Goal: Transaction & Acquisition: Purchase product/service

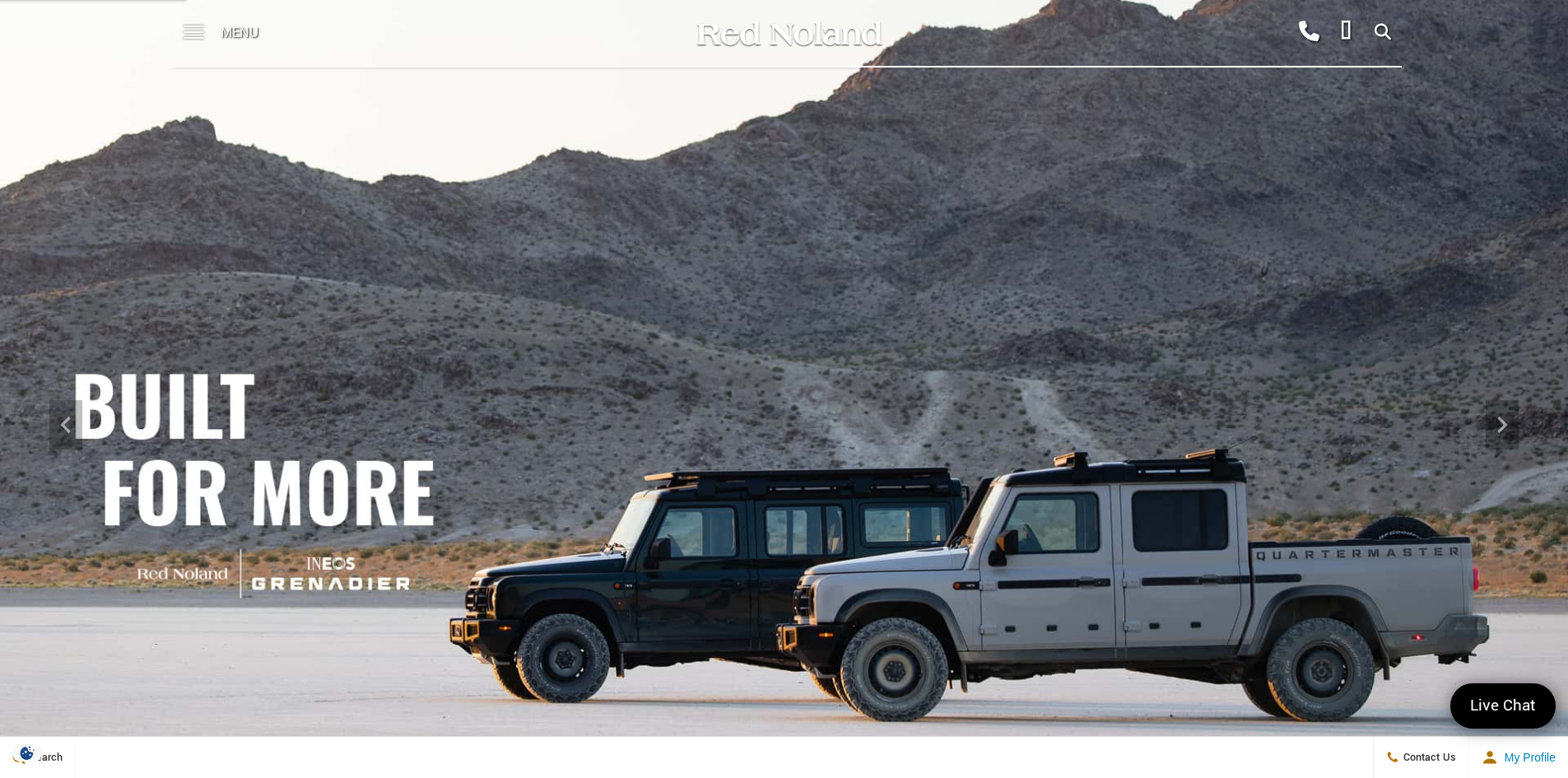
click at [198, 28] on span at bounding box center [193, 33] width 21 height 66
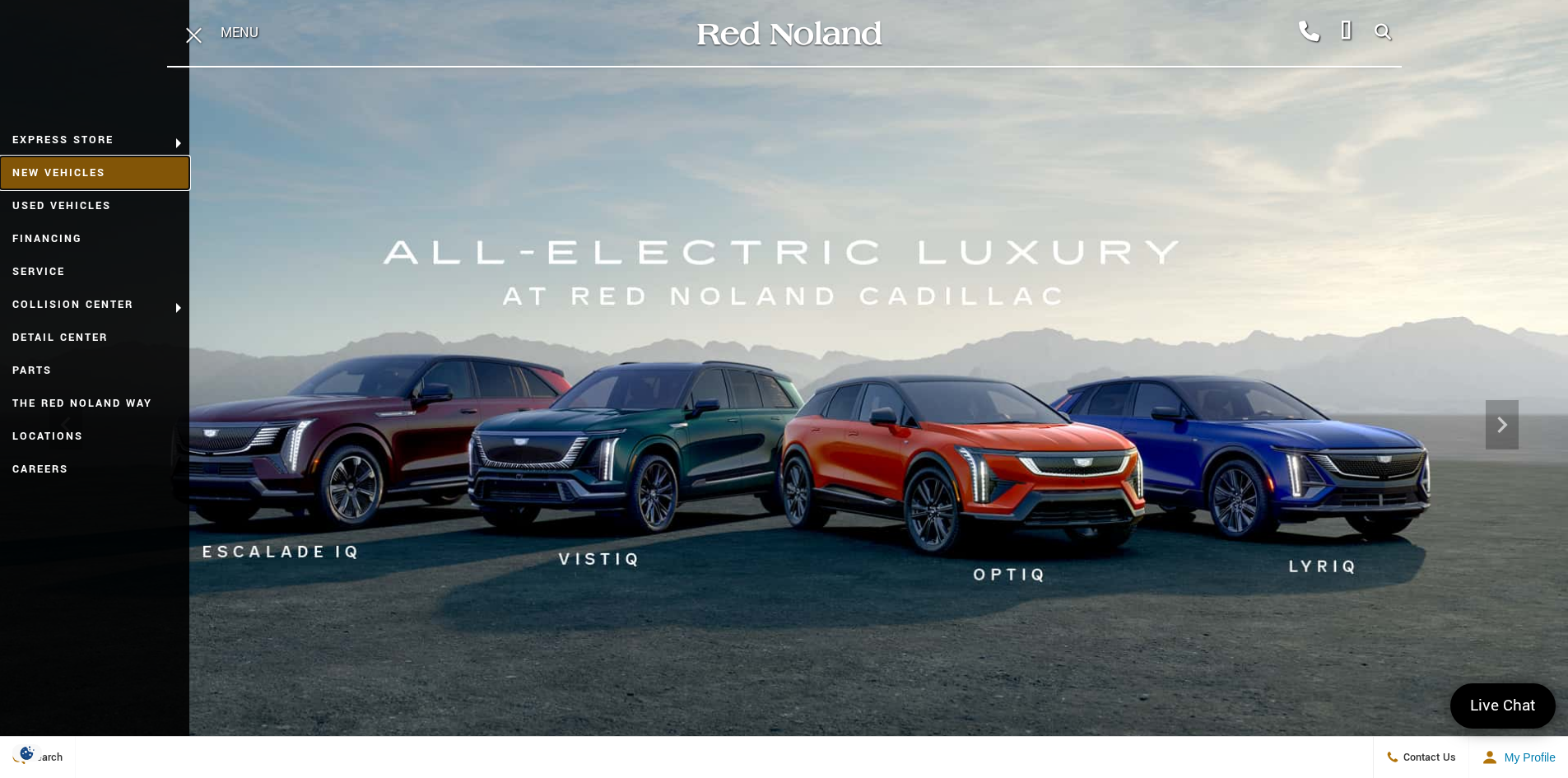
click at [84, 171] on link "New Vehicles" at bounding box center [95, 172] width 189 height 33
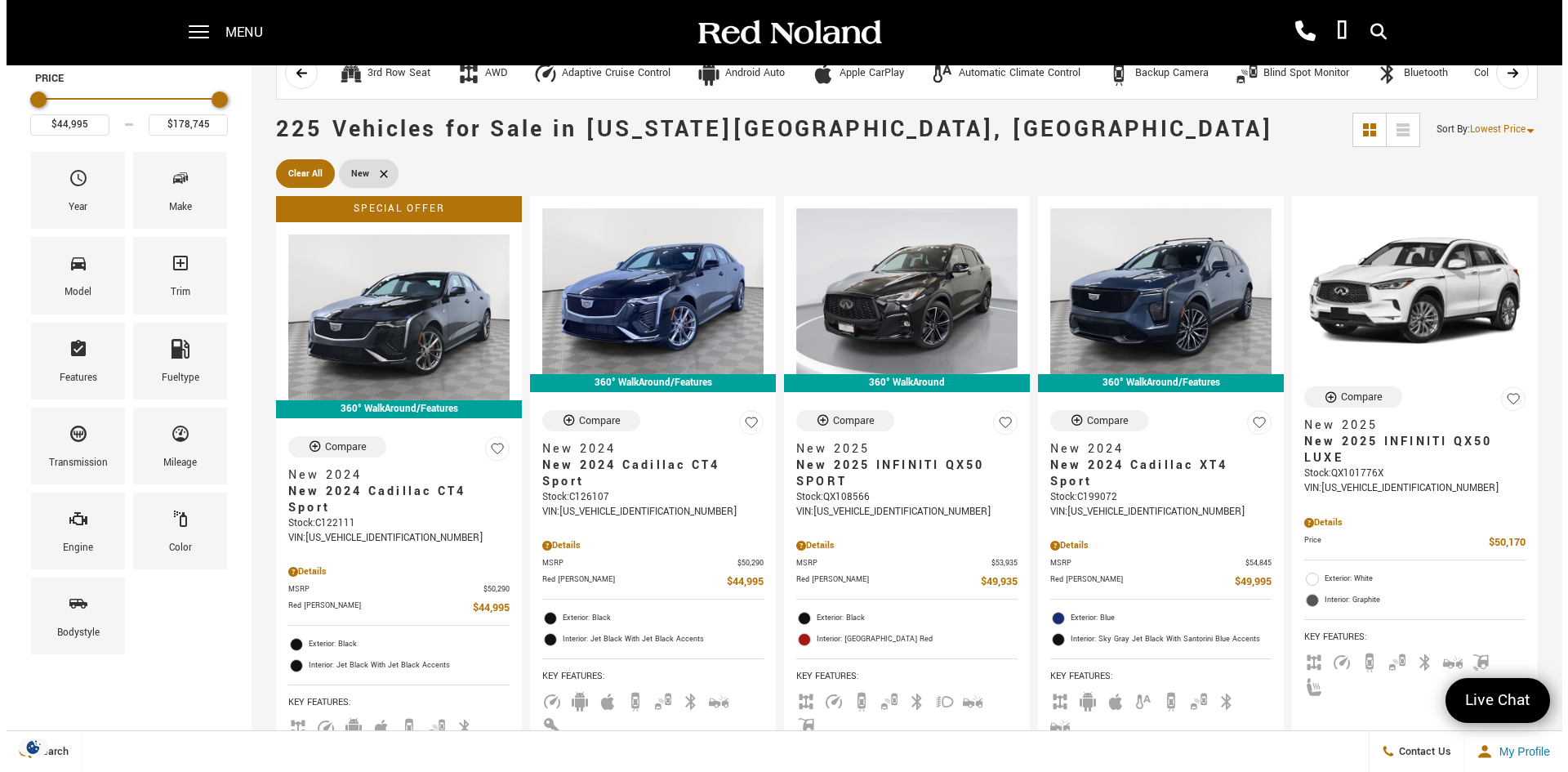
scroll to position [82, 0]
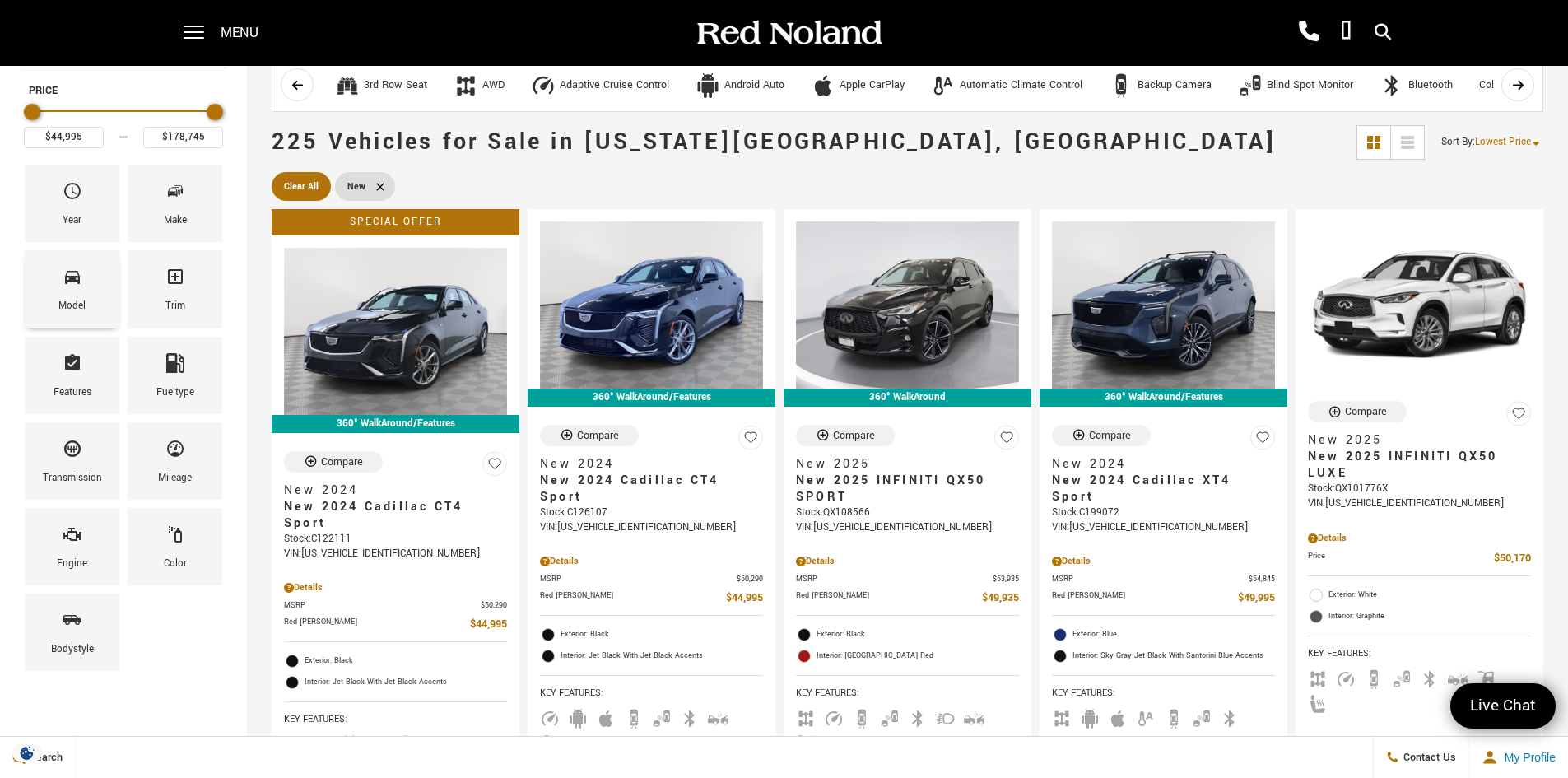
click at [71, 296] on span "Model" at bounding box center [72, 280] width 20 height 35
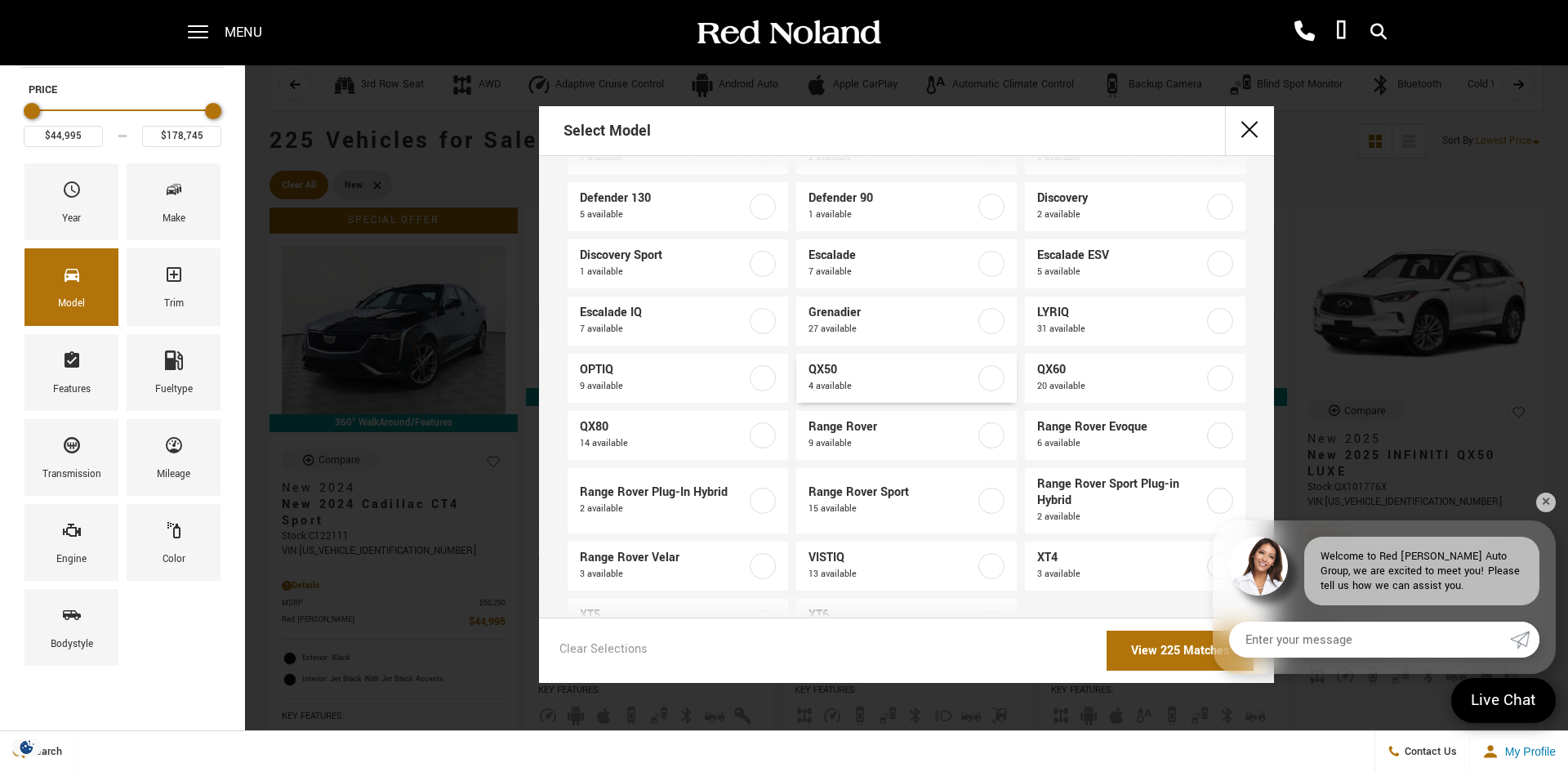
scroll to position [119, 0]
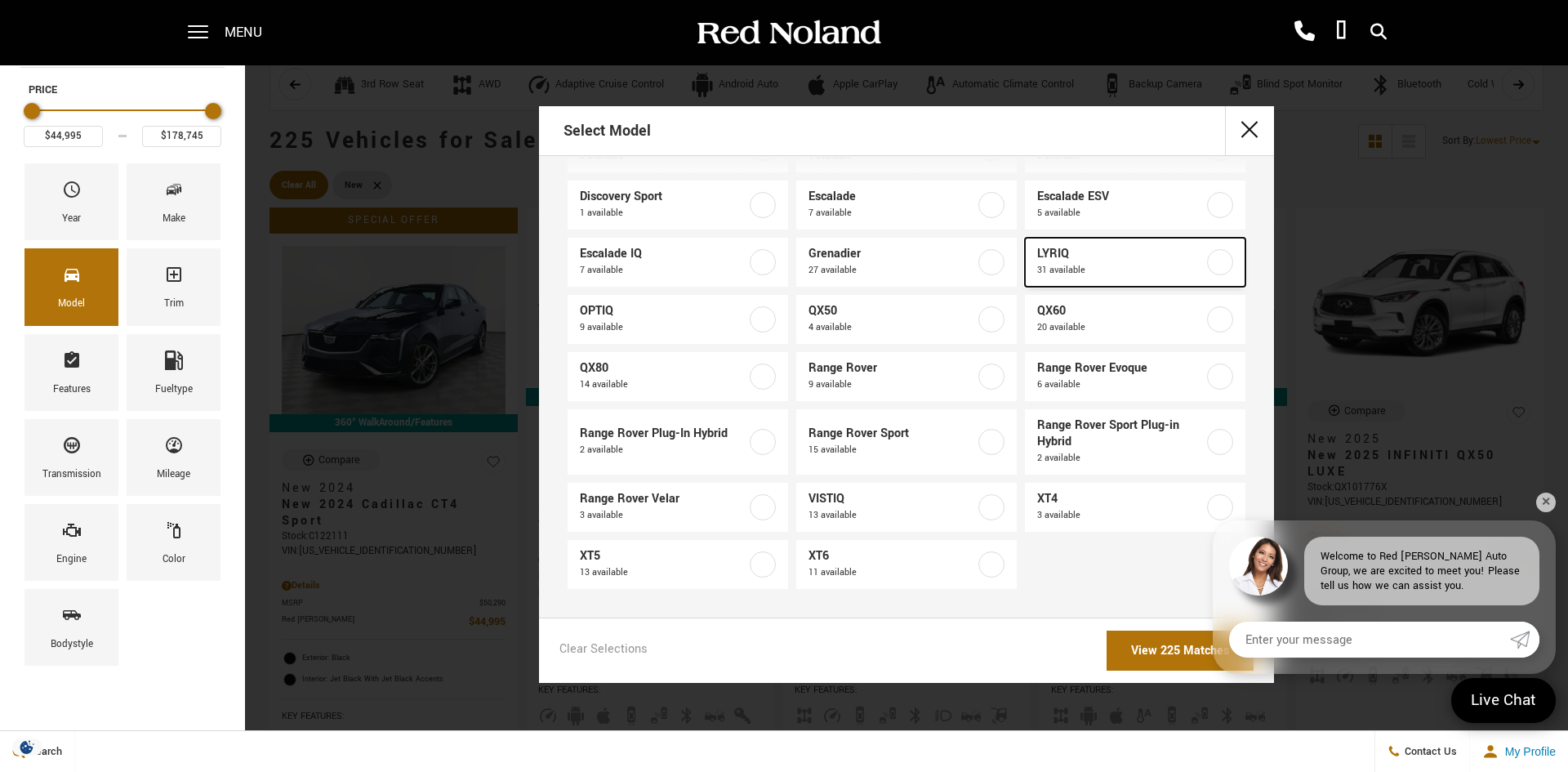
click at [1211, 267] on label at bounding box center [1220, 261] width 26 height 26
type input "$62,757"
type input "$91,110"
checkbox input "true"
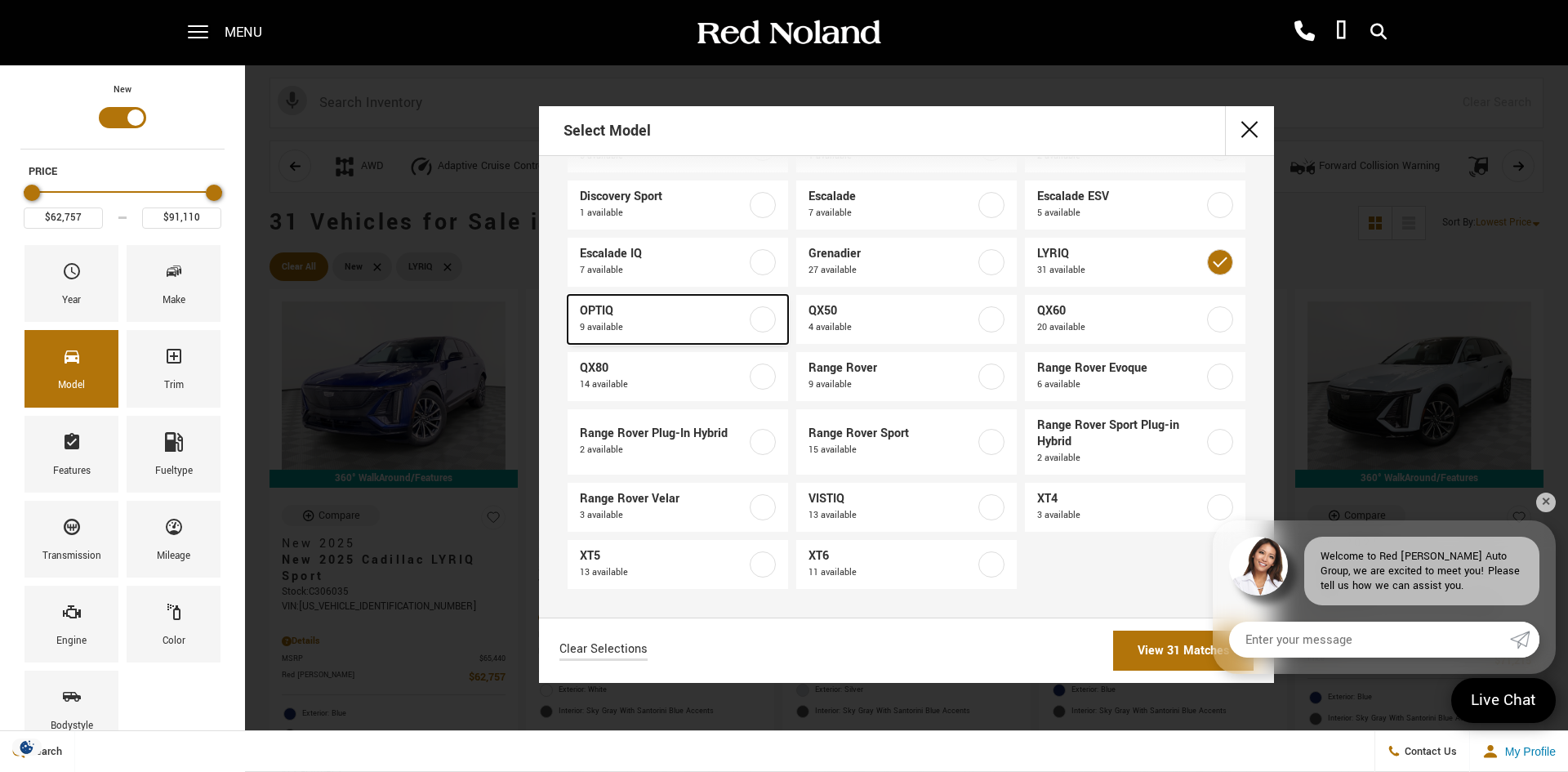
click at [759, 317] on label at bounding box center [762, 318] width 26 height 26
type input "$54,990"
checkbox input "true"
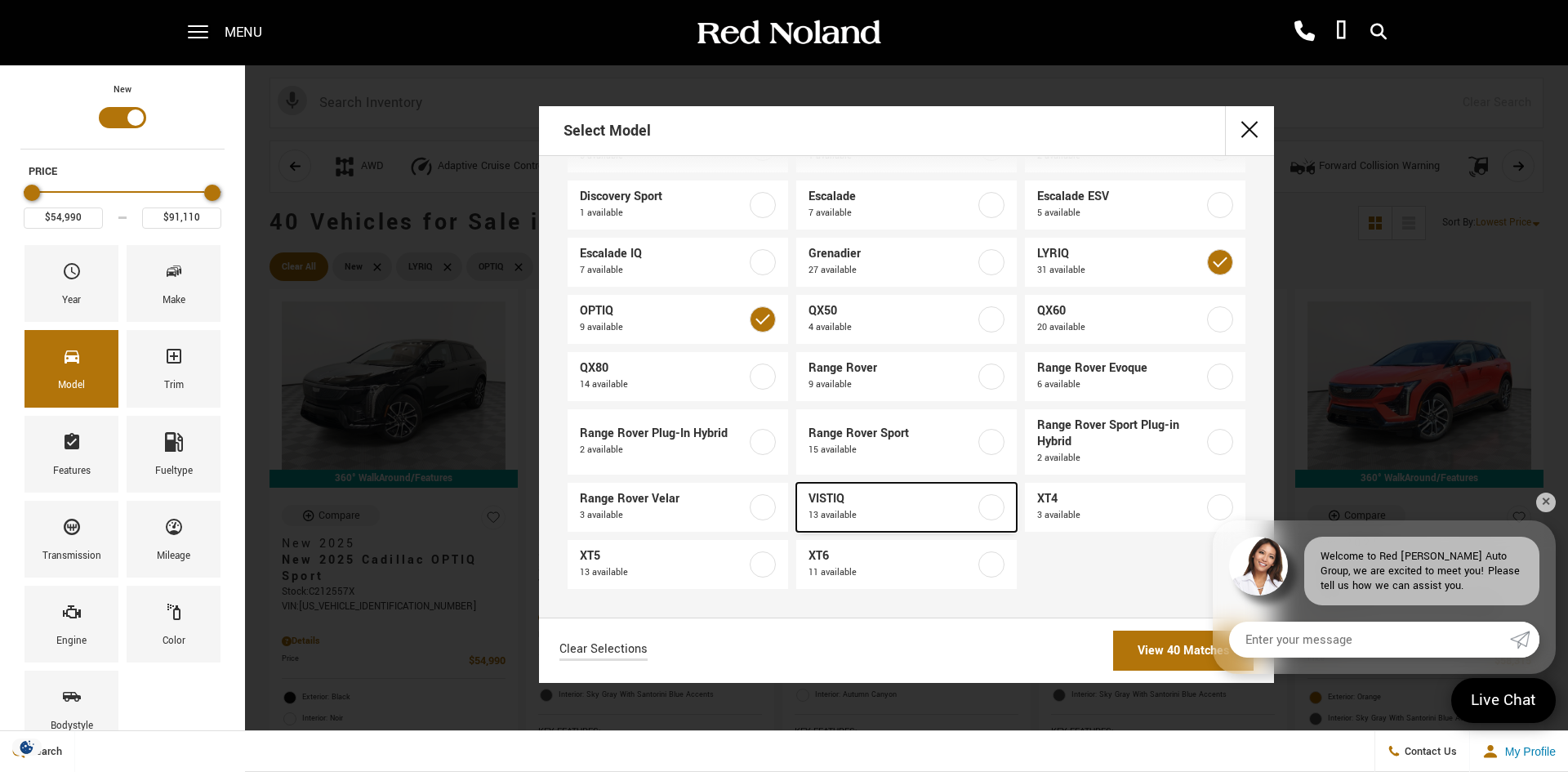
click at [980, 511] on label at bounding box center [991, 506] width 26 height 26
type input "$99,315"
checkbox input "true"
click at [1146, 657] on link "View 53 Matches" at bounding box center [1183, 650] width 140 height 40
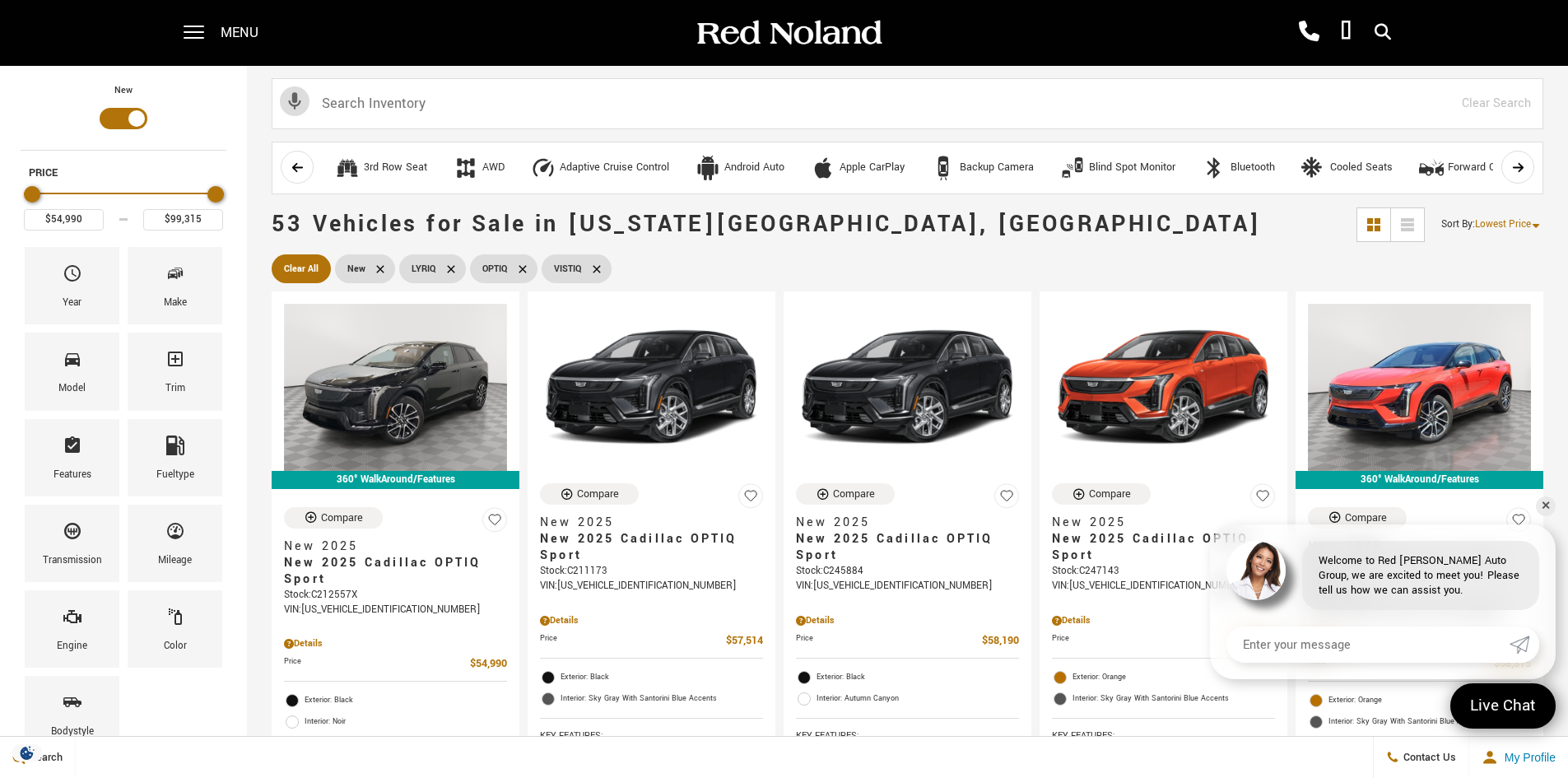
click at [1527, 221] on span "Lowest Price" at bounding box center [1503, 224] width 56 height 14
click at [1479, 295] on li "Highest Price" at bounding box center [1507, 293] width 105 height 33
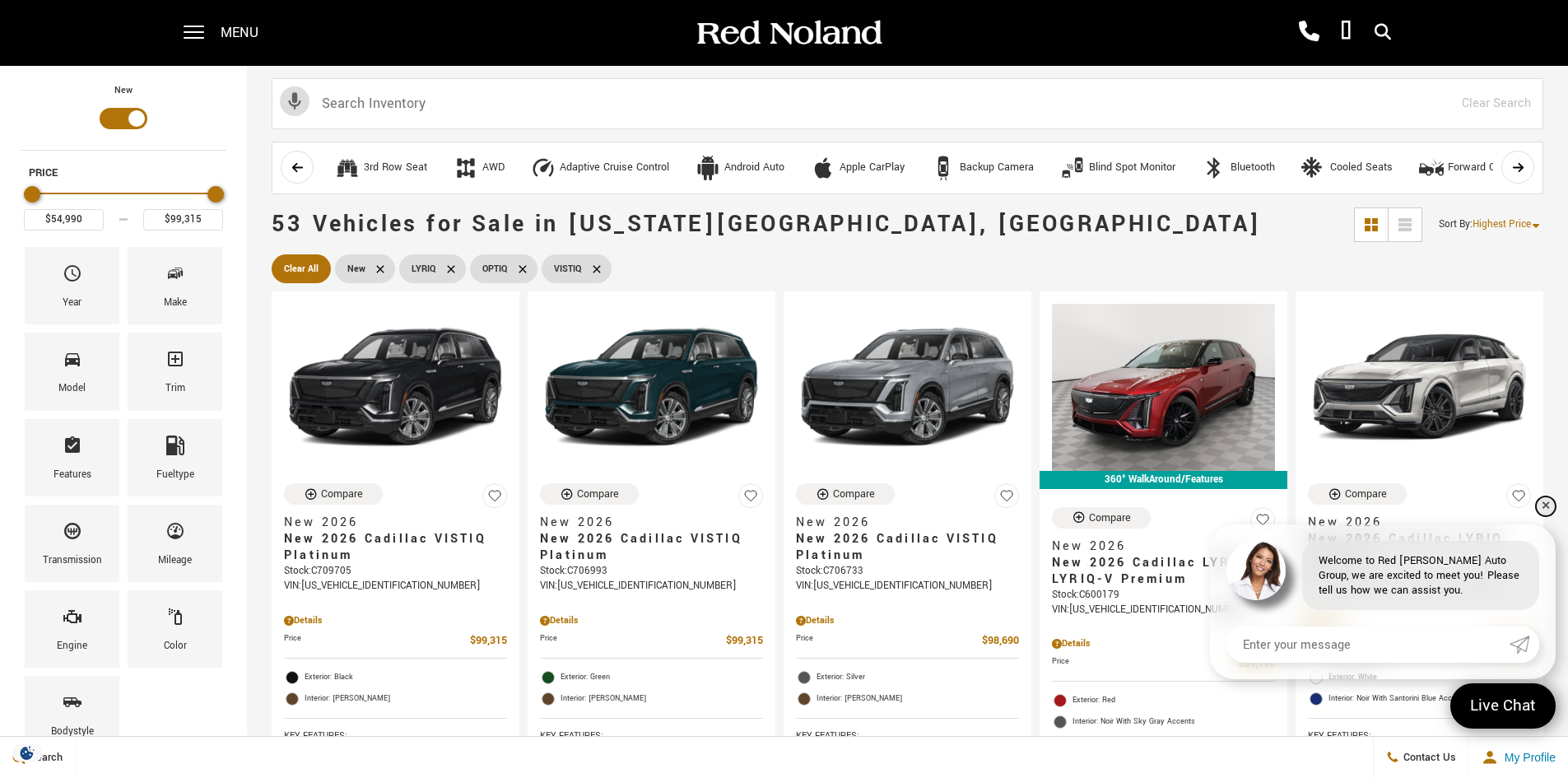
click at [1542, 506] on link "✕" at bounding box center [1546, 506] width 20 height 20
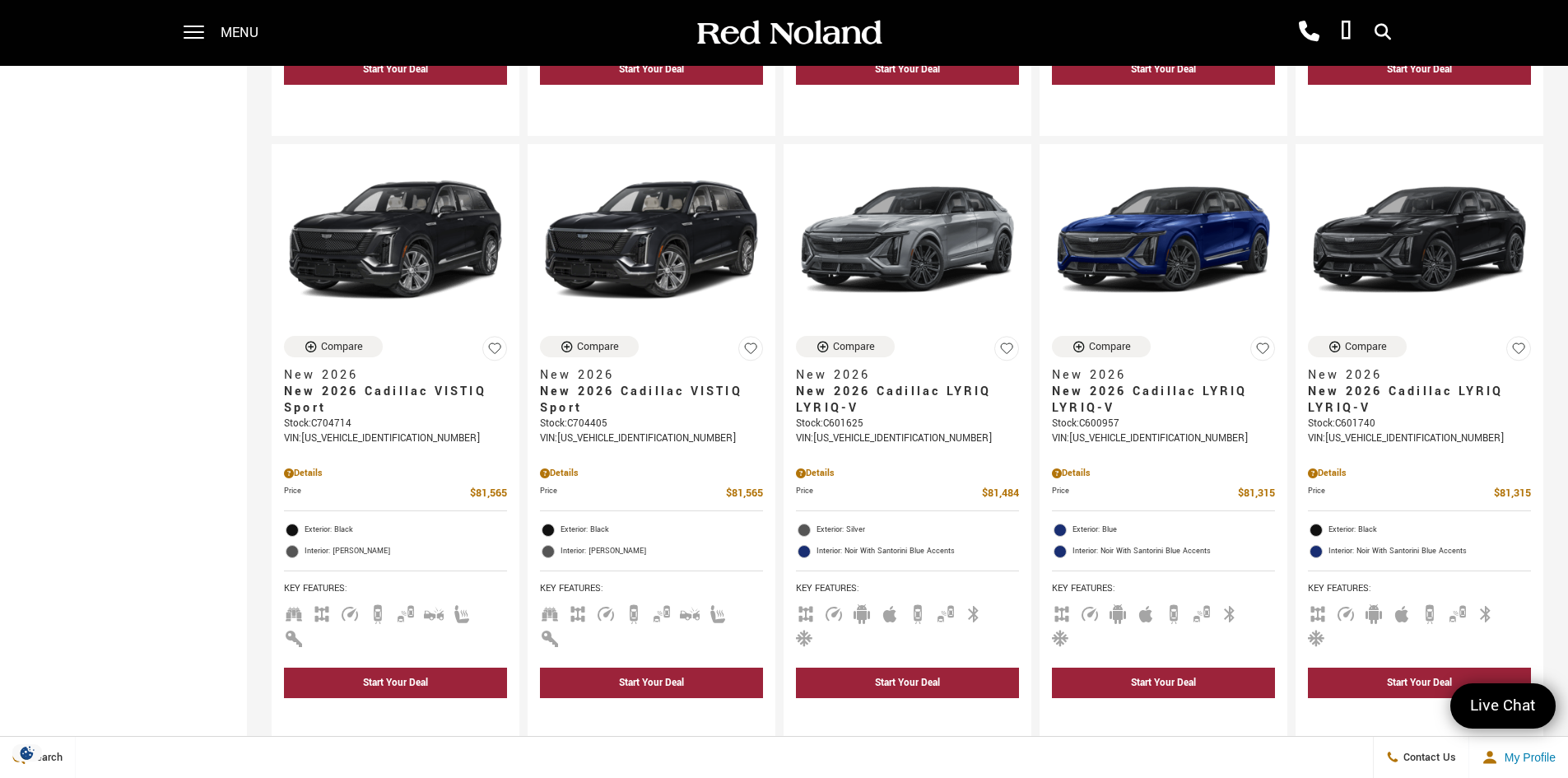
scroll to position [1811, 0]
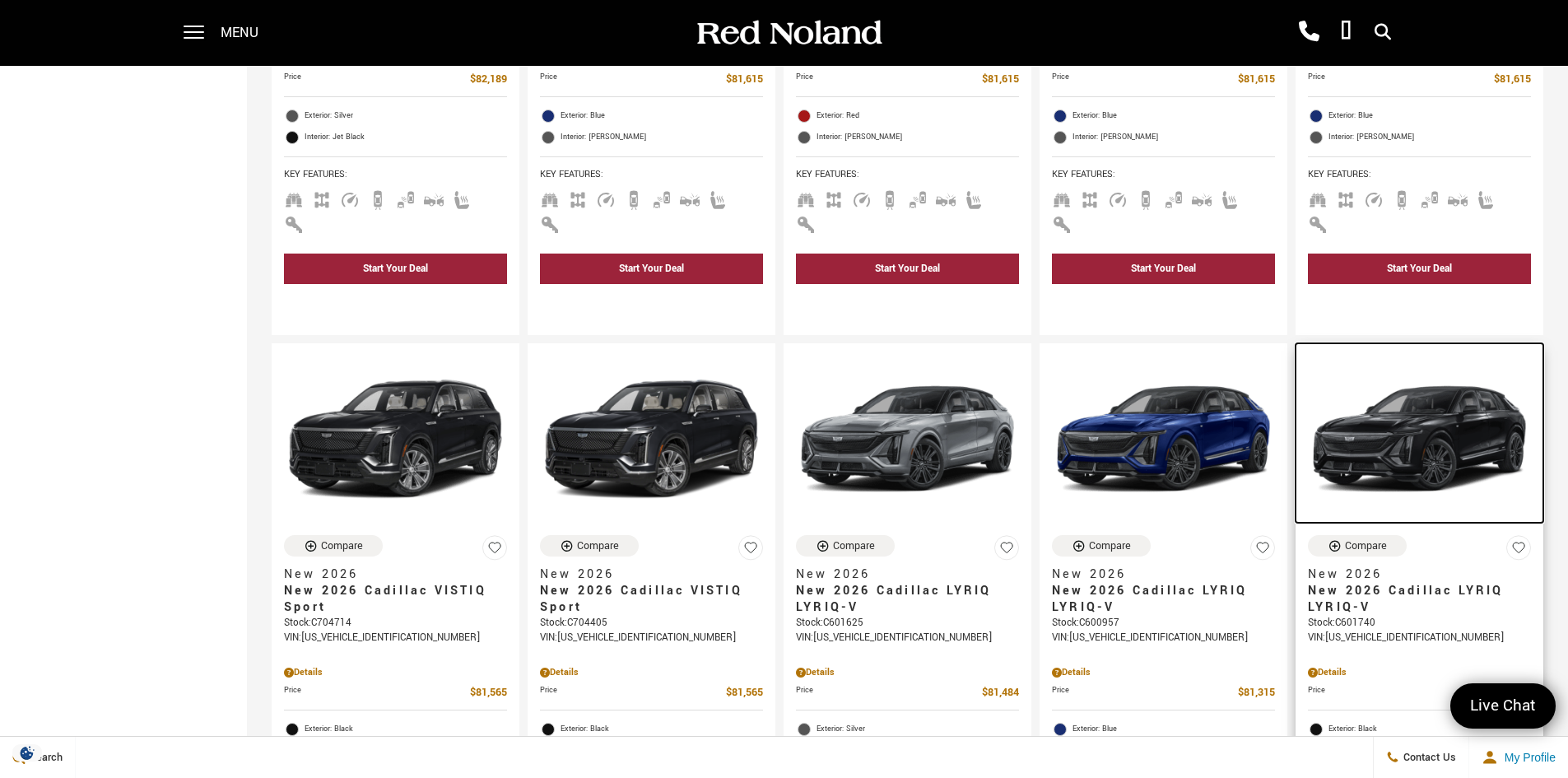
click at [1439, 372] on img at bounding box center [1420, 439] width 223 height 167
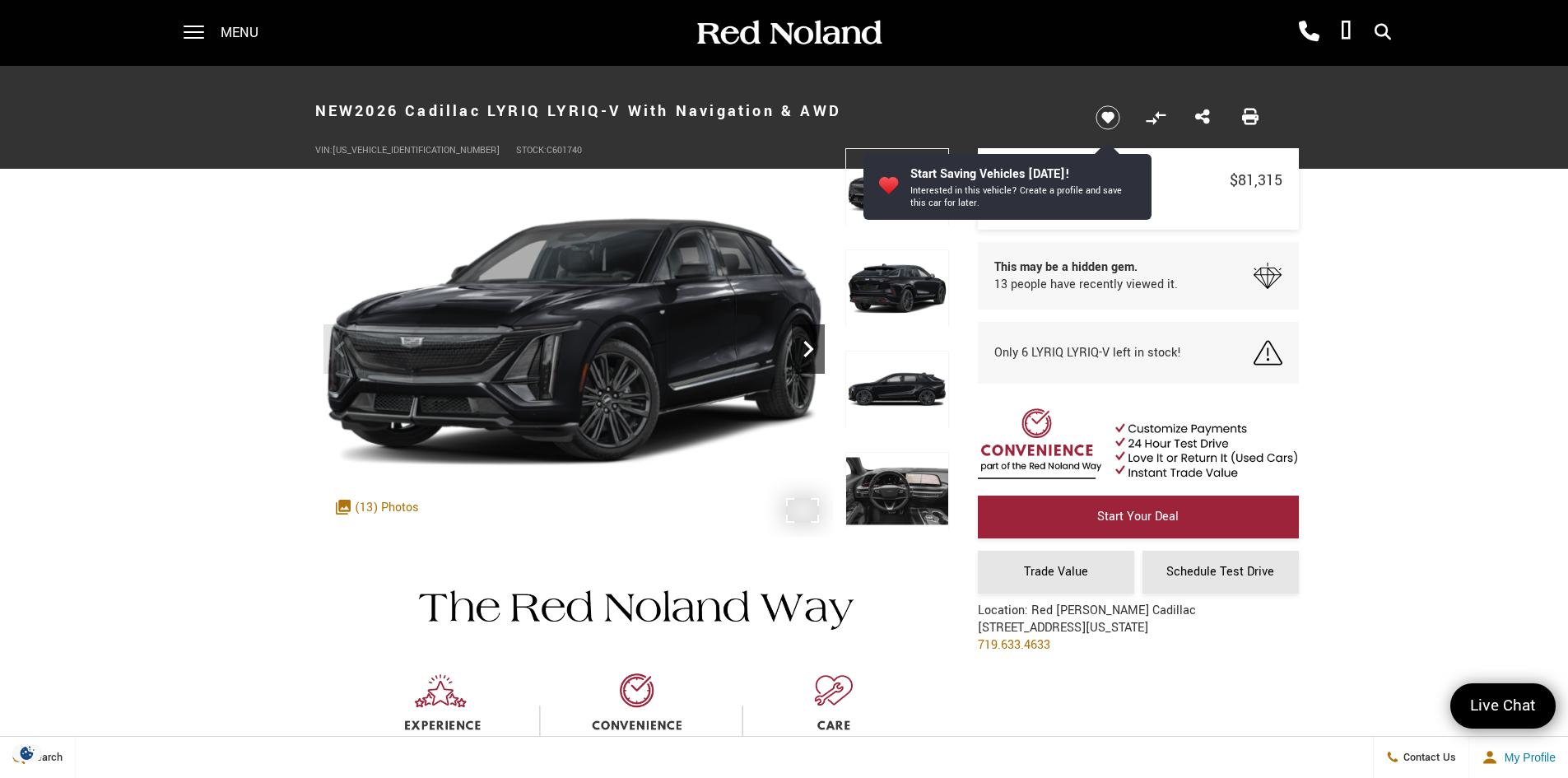
click at [810, 361] on icon "Next" at bounding box center [808, 348] width 33 height 33
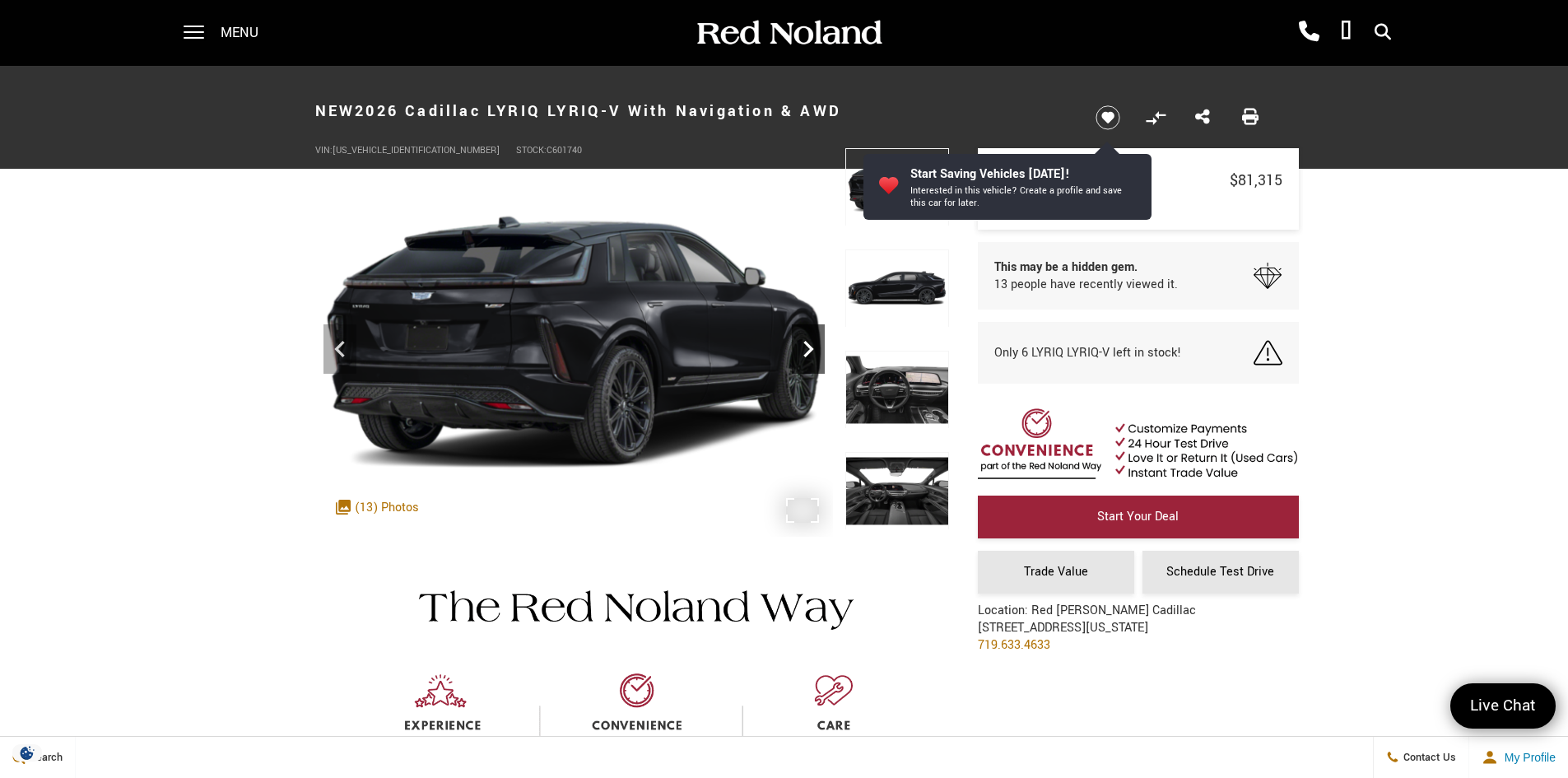
click at [811, 356] on icon "Next" at bounding box center [808, 348] width 33 height 33
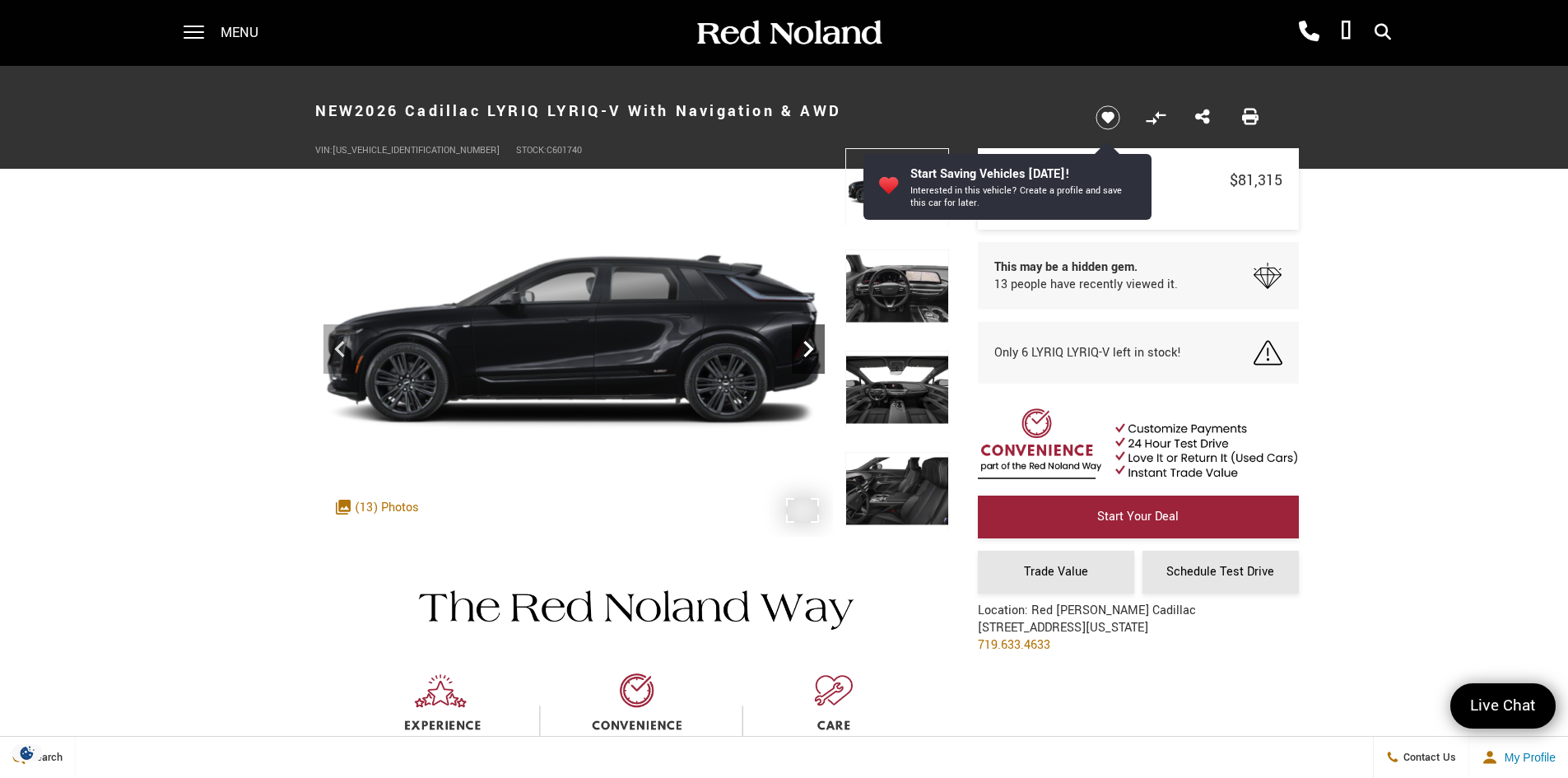
click at [809, 355] on icon "Next" at bounding box center [808, 348] width 33 height 33
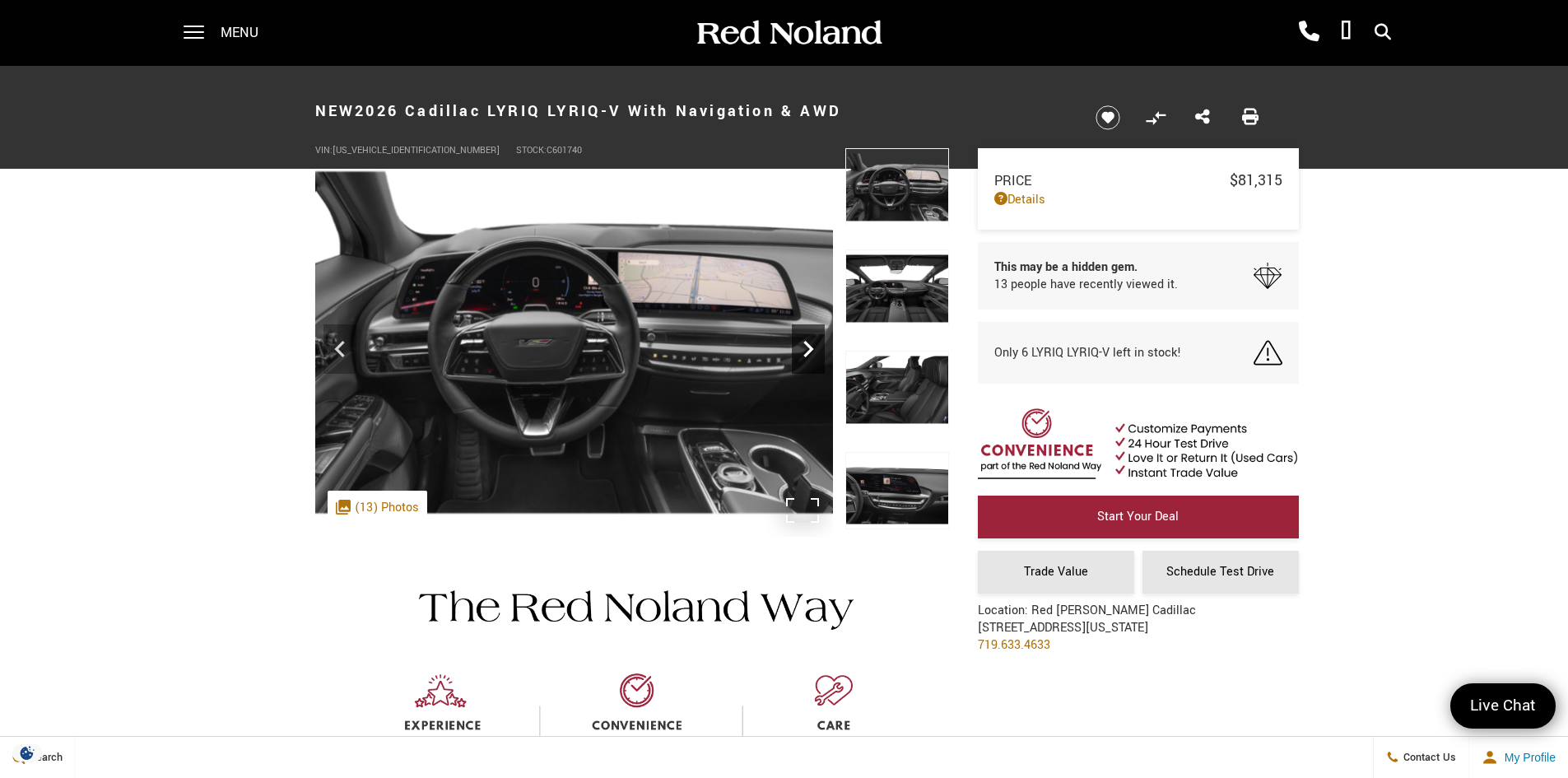
click at [809, 355] on icon "Next" at bounding box center [808, 348] width 33 height 33
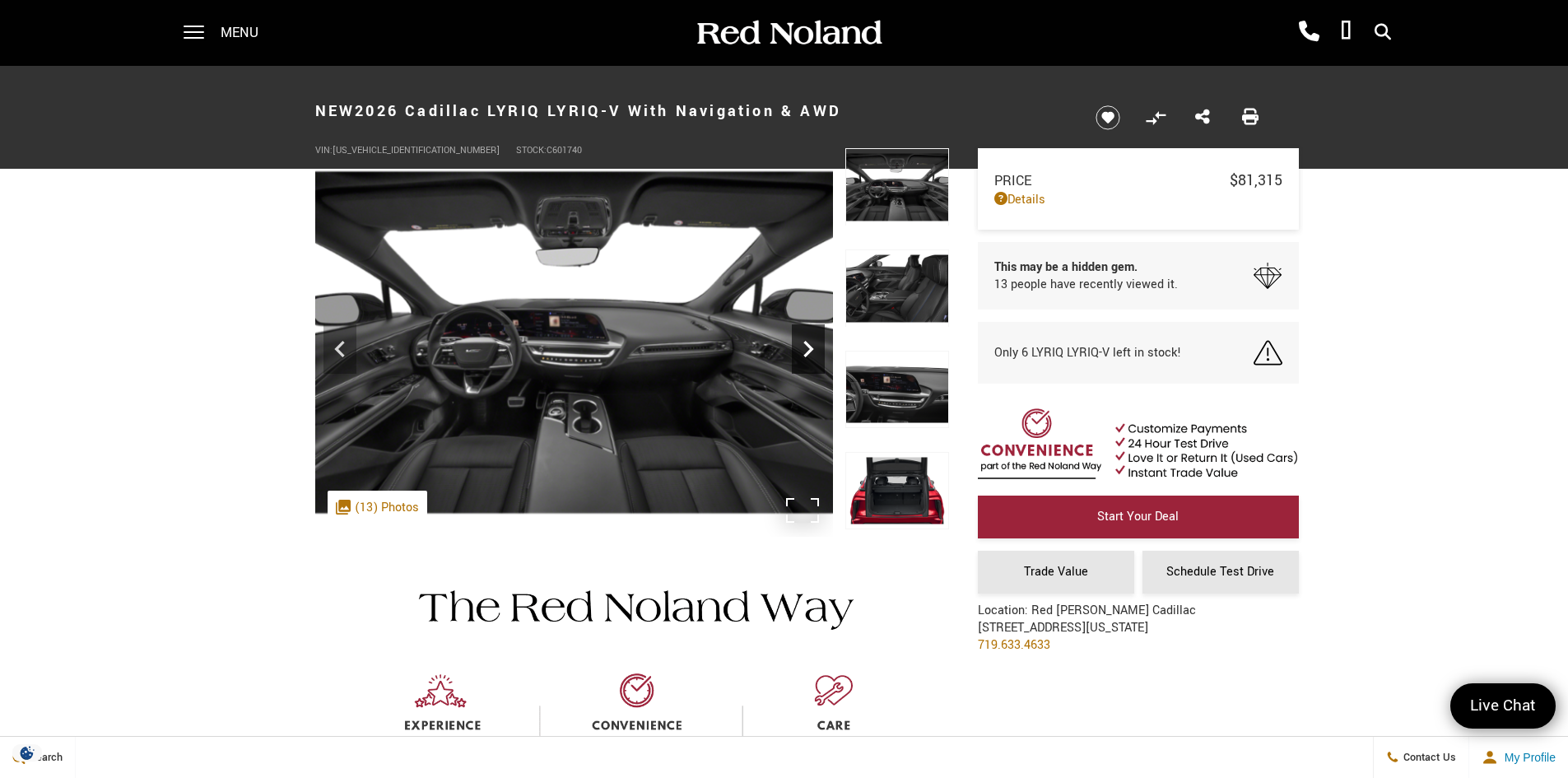
click at [809, 355] on icon "Next" at bounding box center [808, 348] width 33 height 33
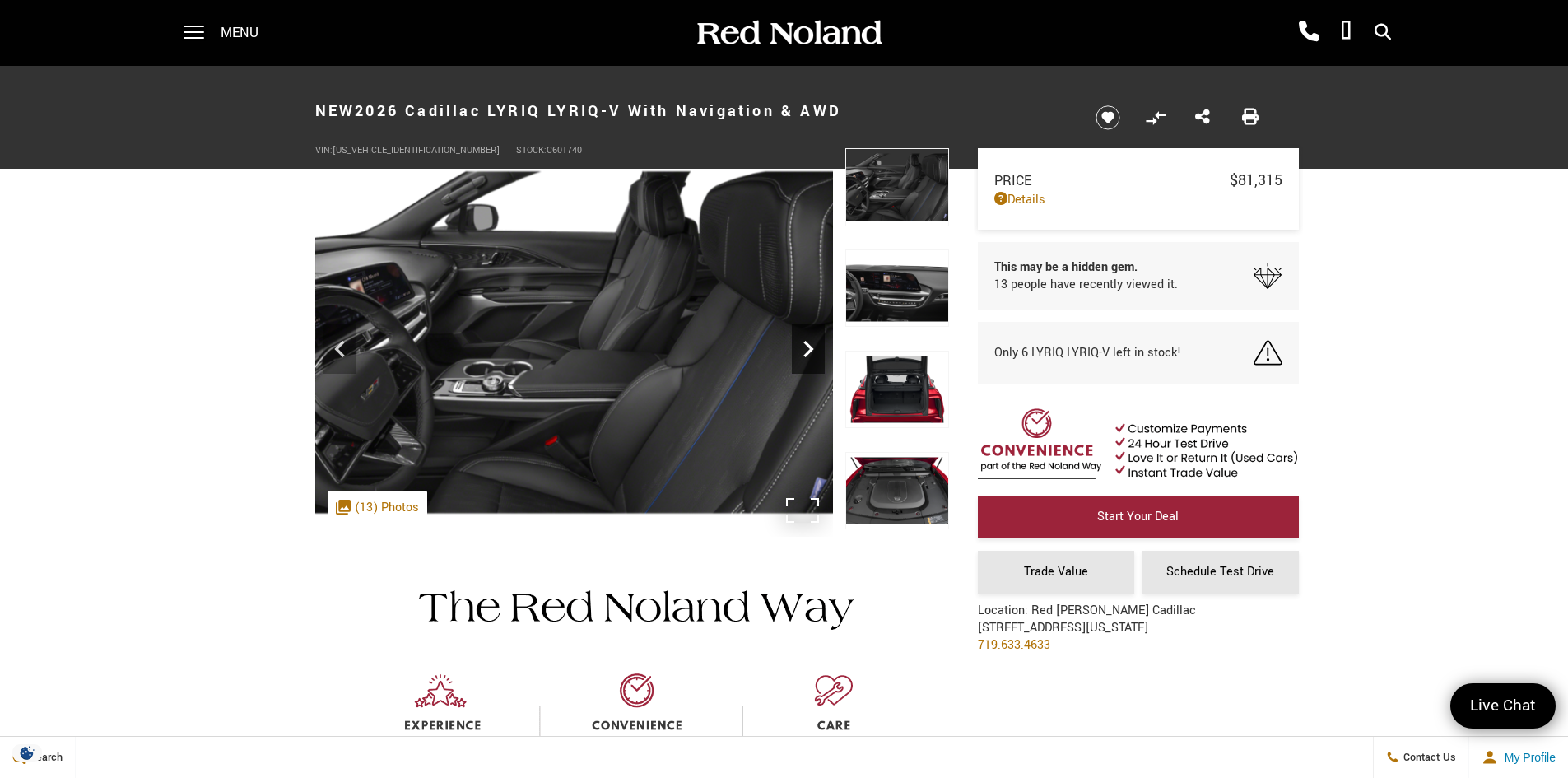
click at [809, 355] on icon "Next" at bounding box center [808, 348] width 33 height 33
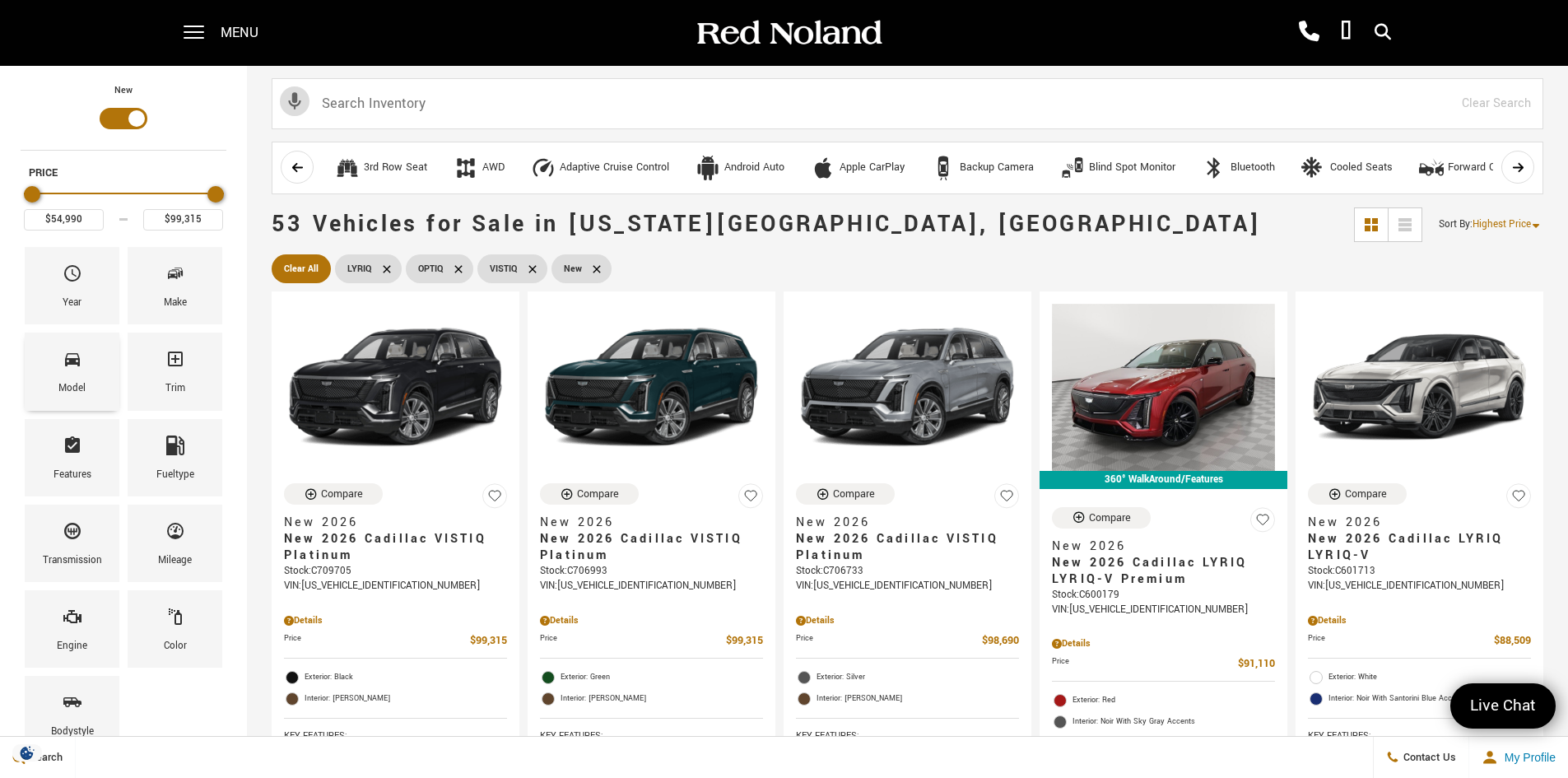
click at [59, 367] on div "Model" at bounding box center [72, 371] width 95 height 78
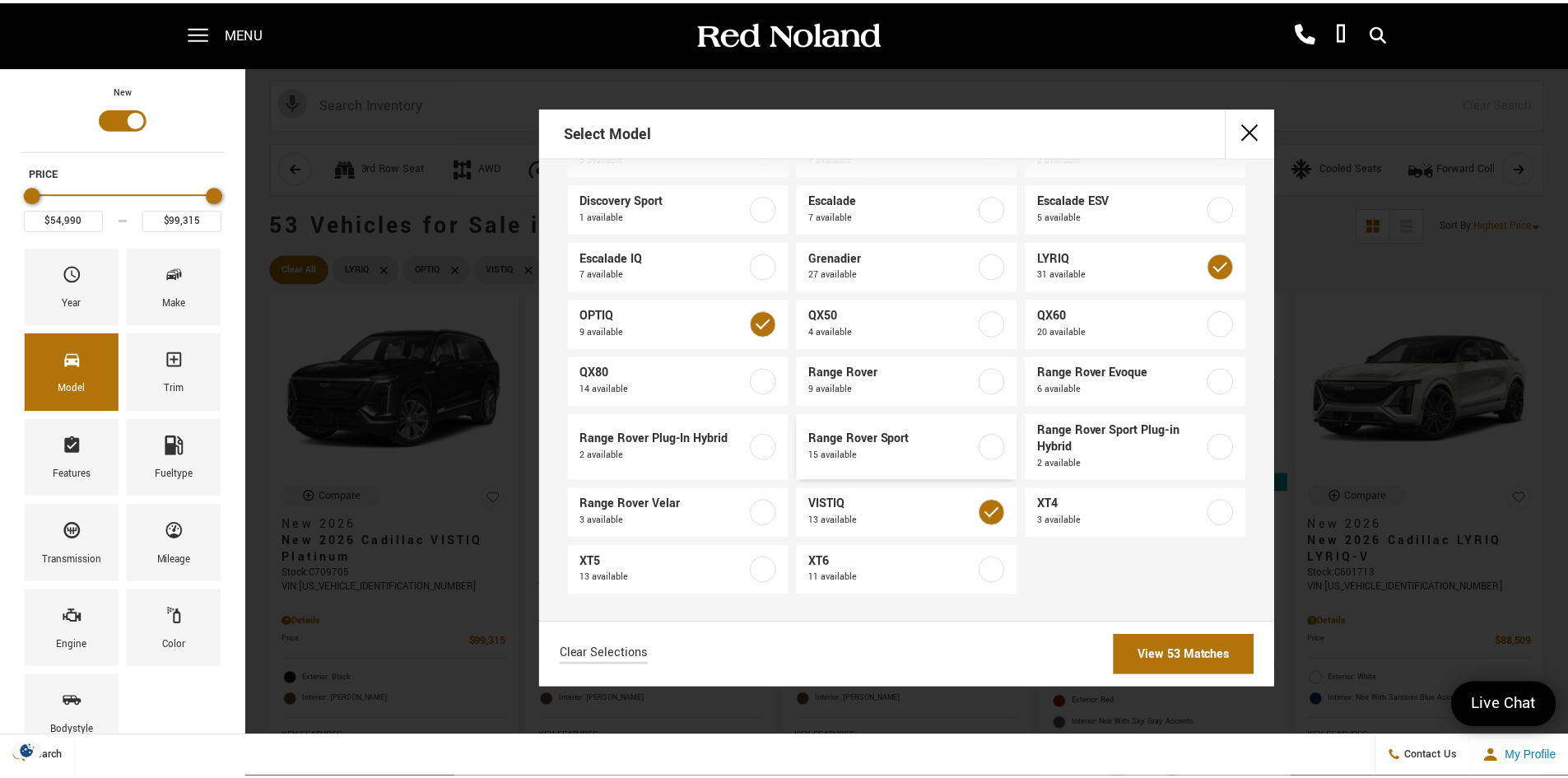
scroll to position [120, 0]
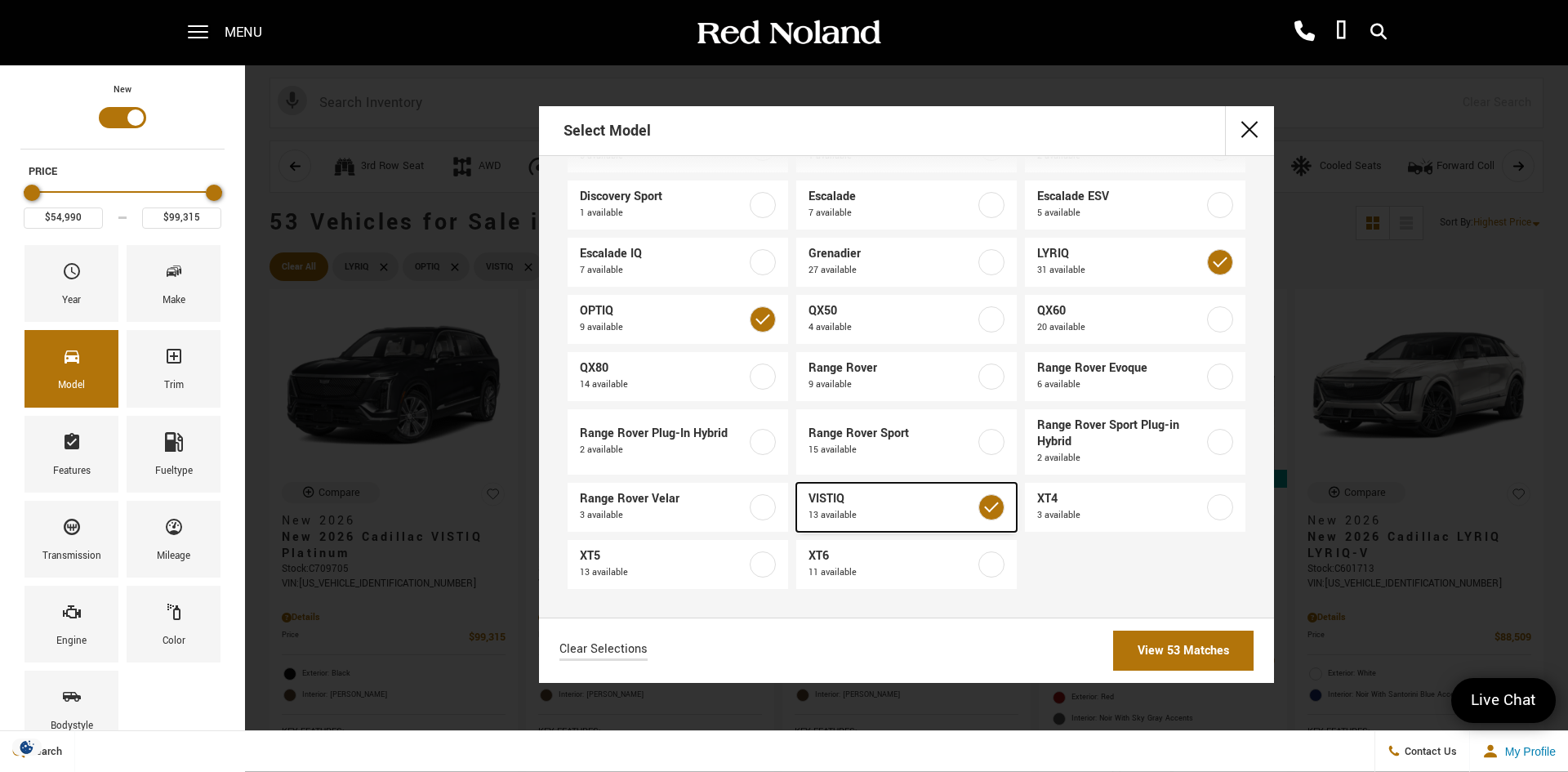
click at [983, 511] on label at bounding box center [991, 506] width 26 height 26
type input "$91,110"
checkbox input "false"
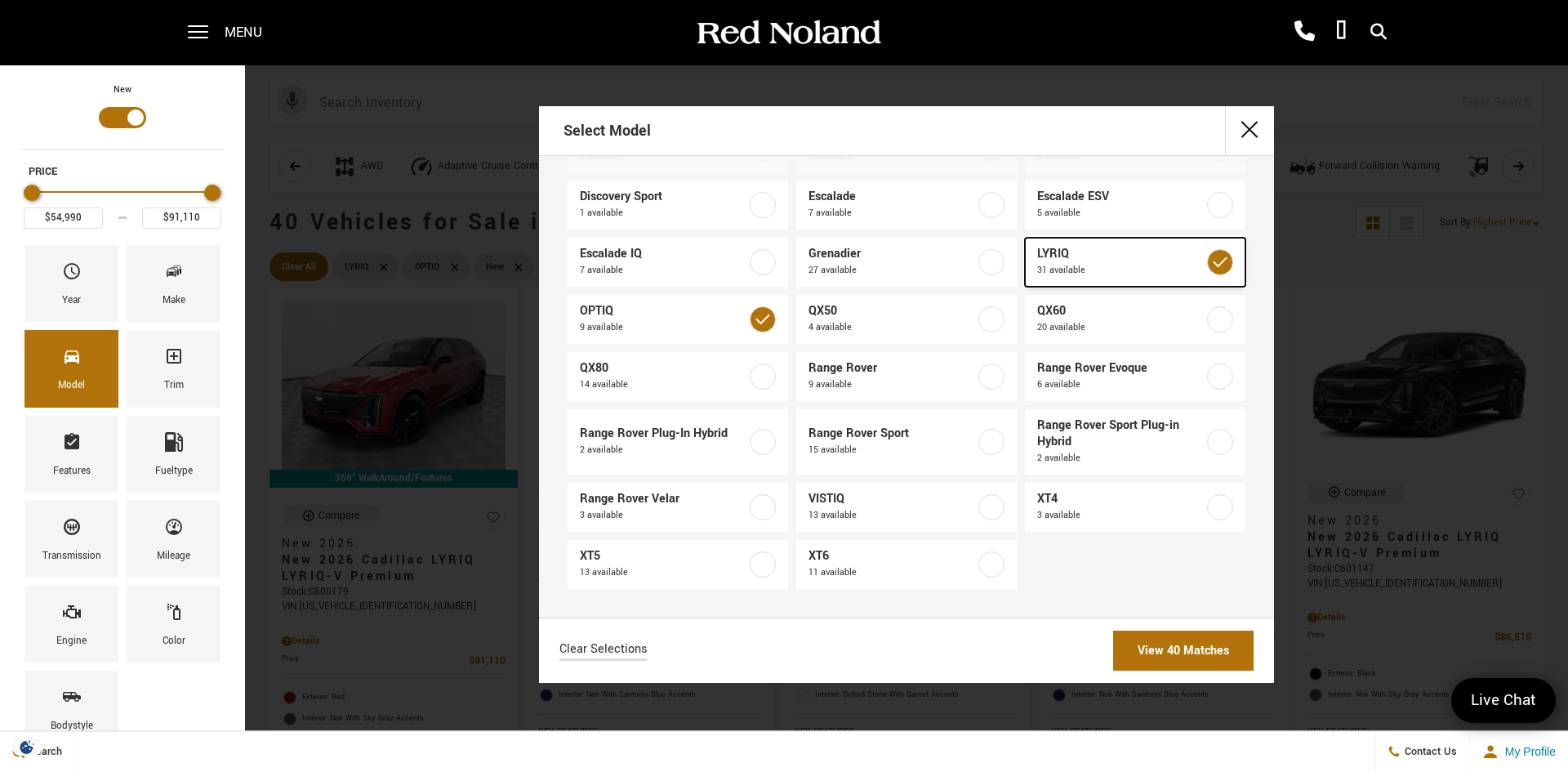
click at [1213, 263] on label at bounding box center [1220, 261] width 26 height 26
type input "$59,740"
checkbox input "false"
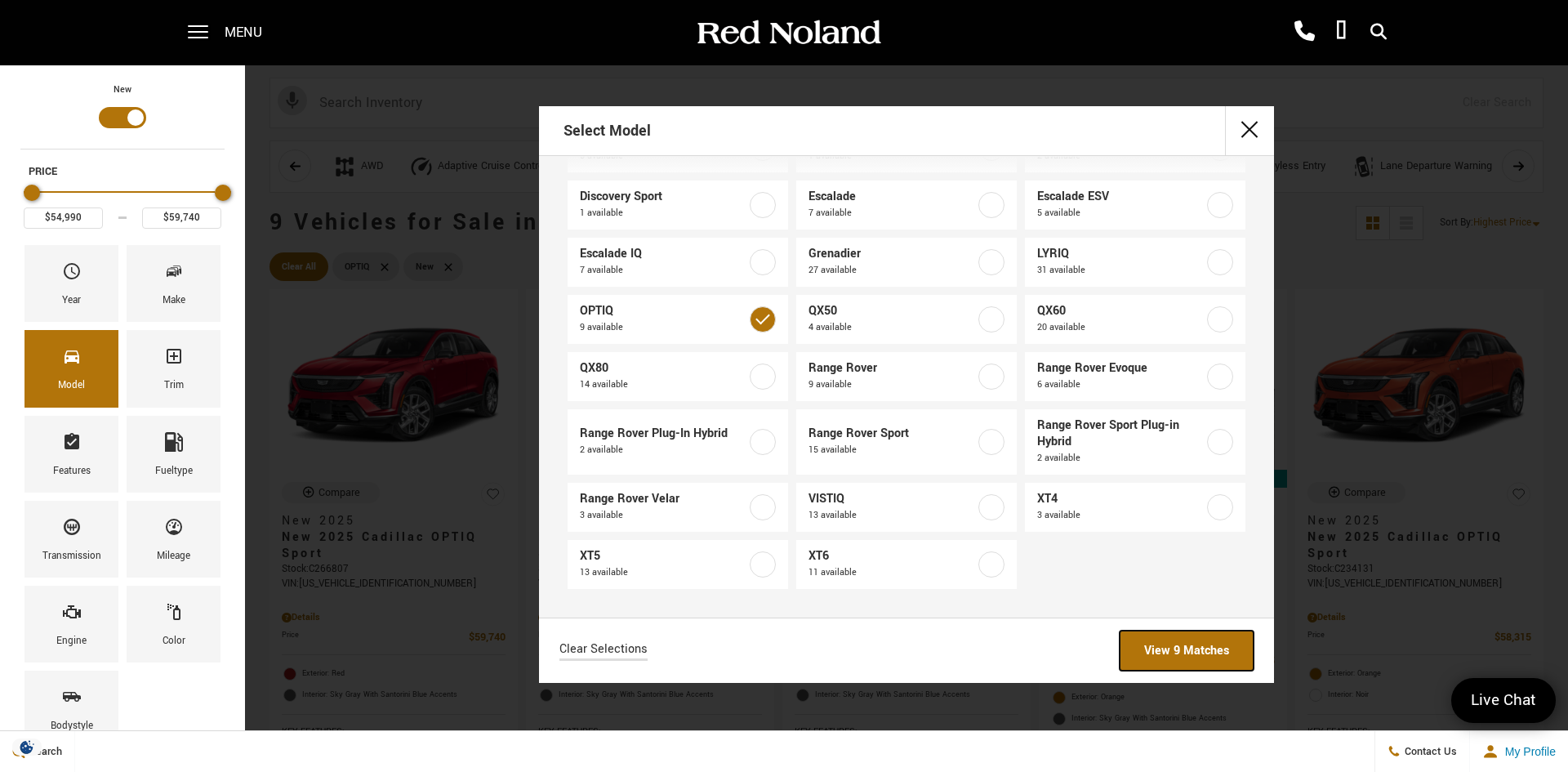
click at [1183, 646] on link "View 9 Matches" at bounding box center [1186, 650] width 134 height 40
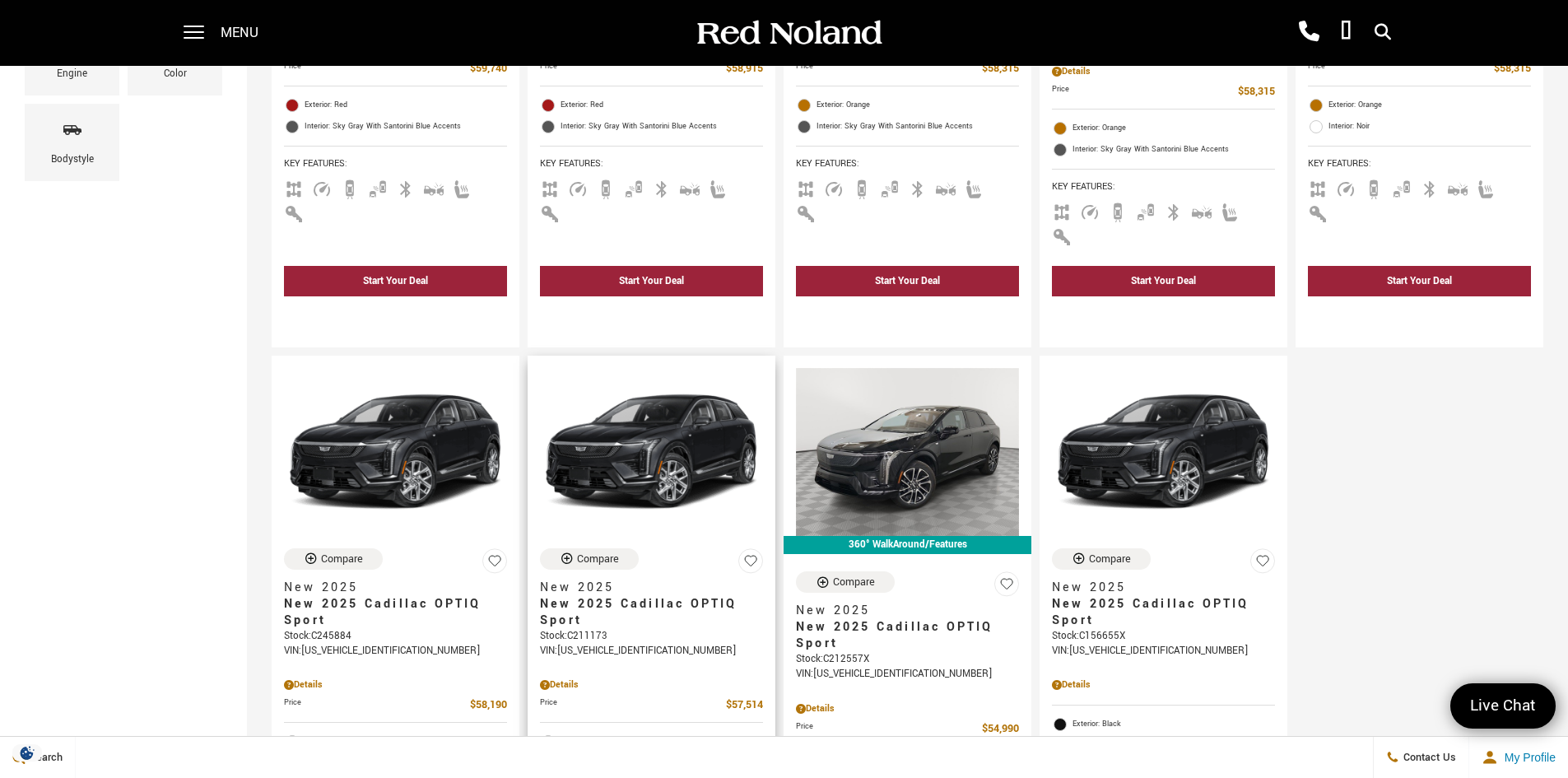
scroll to position [576, 0]
